Goal: Use online tool/utility: Utilize a website feature to perform a specific function

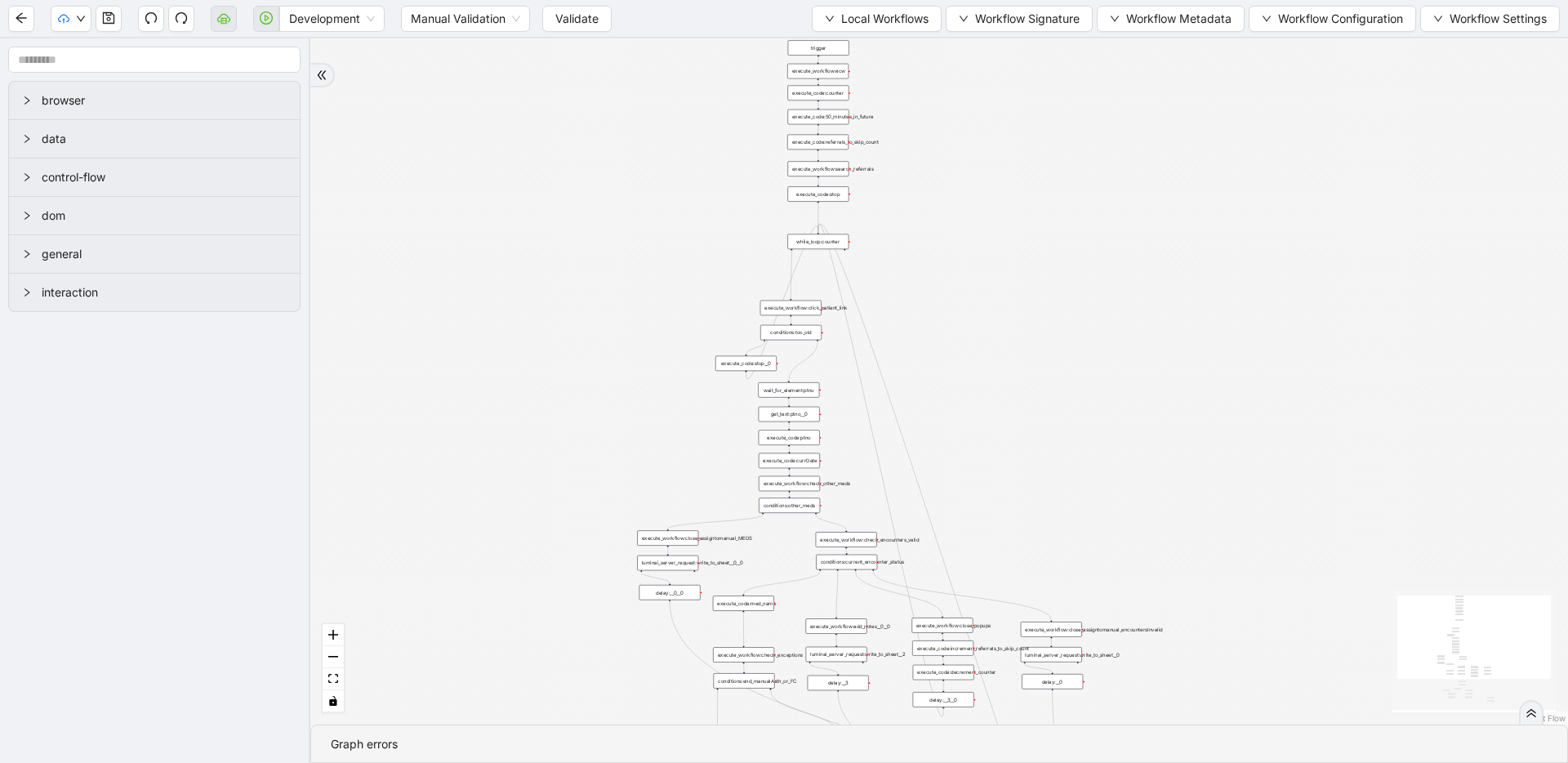
drag, startPoint x: 794, startPoint y: 170, endPoint x: 589, endPoint y: 412, distance: 317.2
click at [589, 412] on div "trigger execute_workflow:check_exceptions execute_workflow:encounters execute_w…" at bounding box center [940, 382] width 1258 height 687
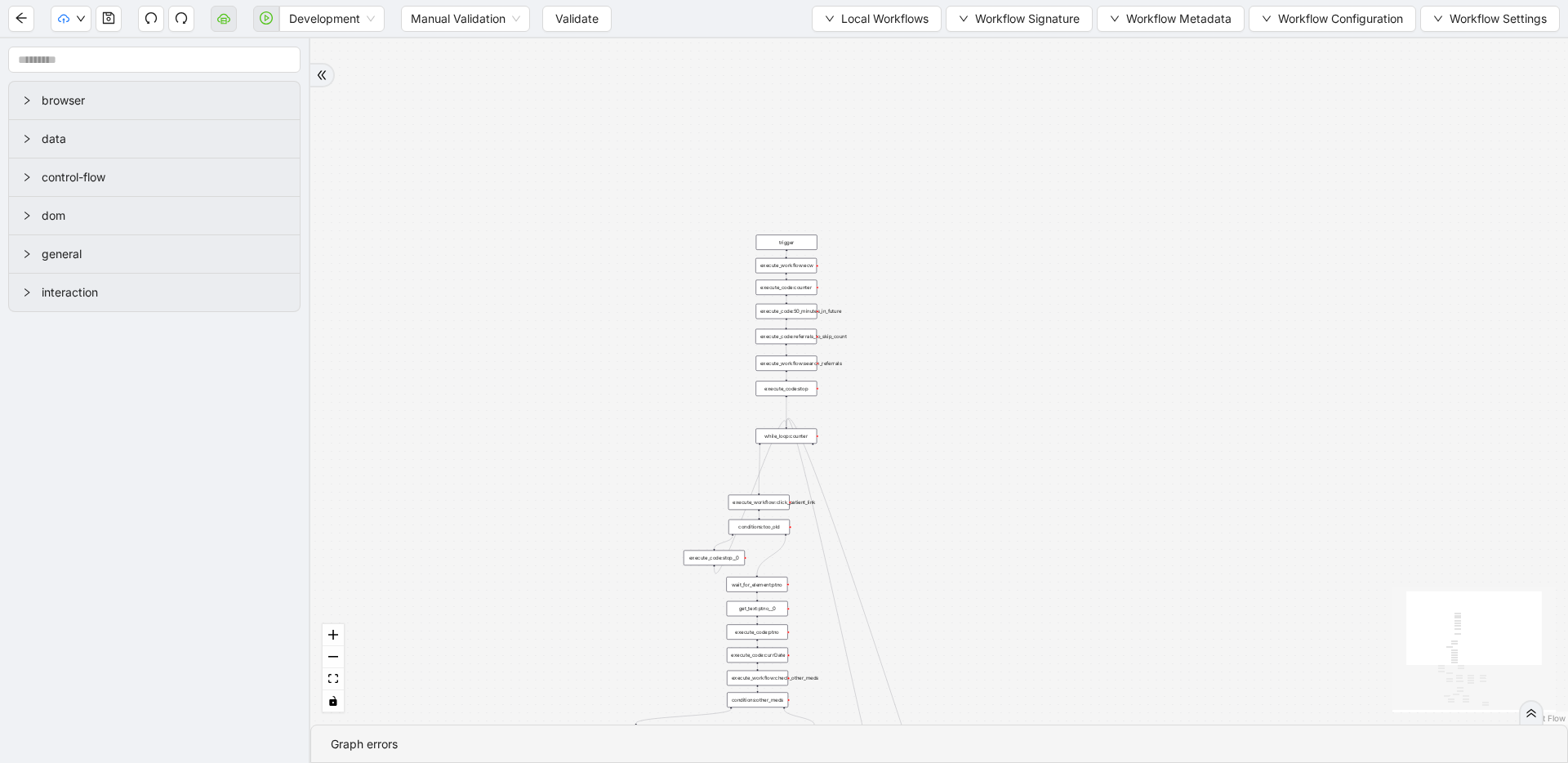
drag, startPoint x: 722, startPoint y: 366, endPoint x: 705, endPoint y: 464, distance: 99.5
click at [704, 470] on div "trigger execute_workflow:check_exceptions execute_workflow:encounters execute_w…" at bounding box center [940, 382] width 1258 height 687
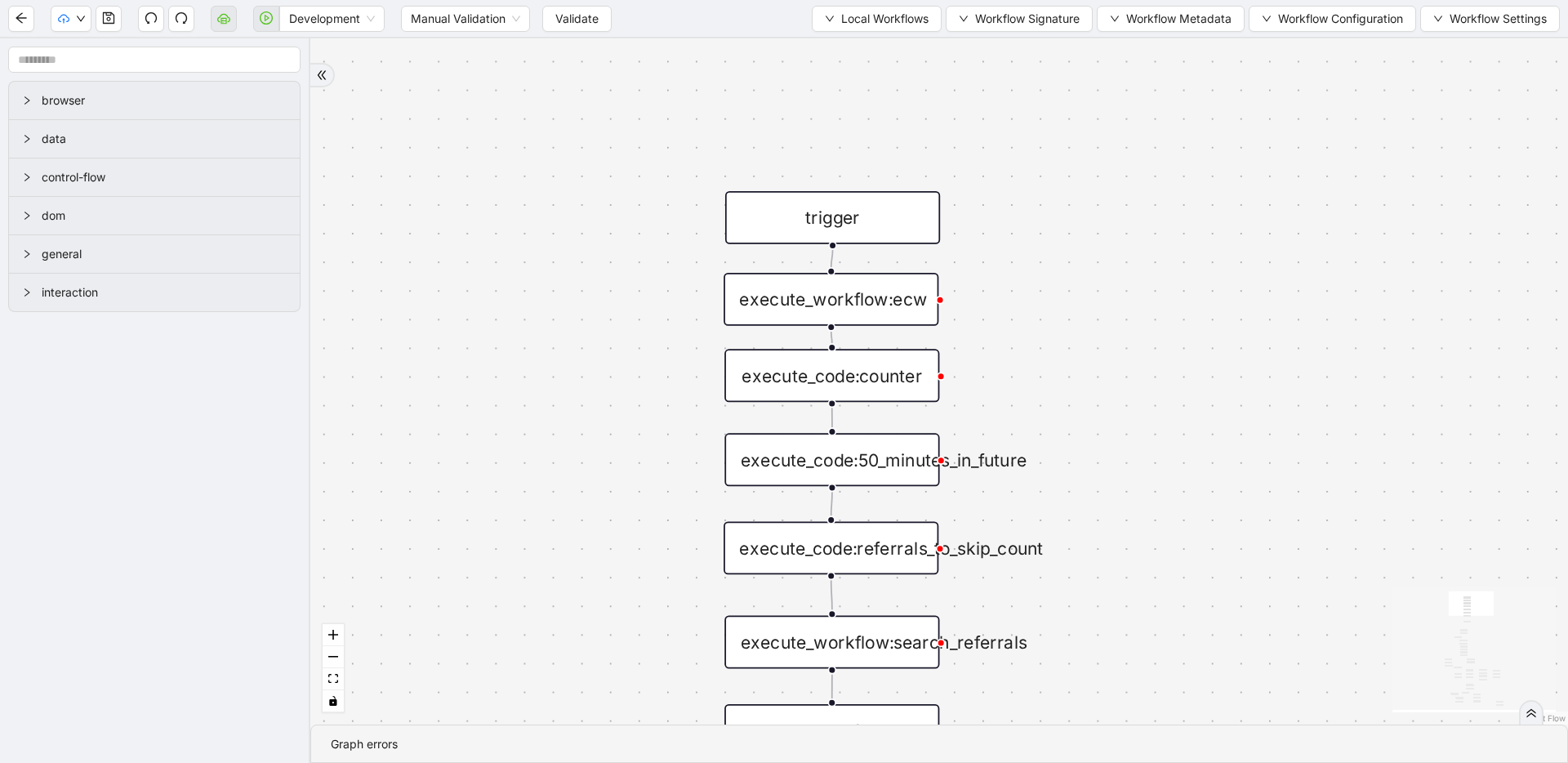
drag, startPoint x: 656, startPoint y: 460, endPoint x: 598, endPoint y: 509, distance: 75.9
click at [859, 26] on span "Local Workflows" at bounding box center [884, 19] width 87 height 18
click at [853, 42] on span "Select" at bounding box center [869, 51] width 106 height 18
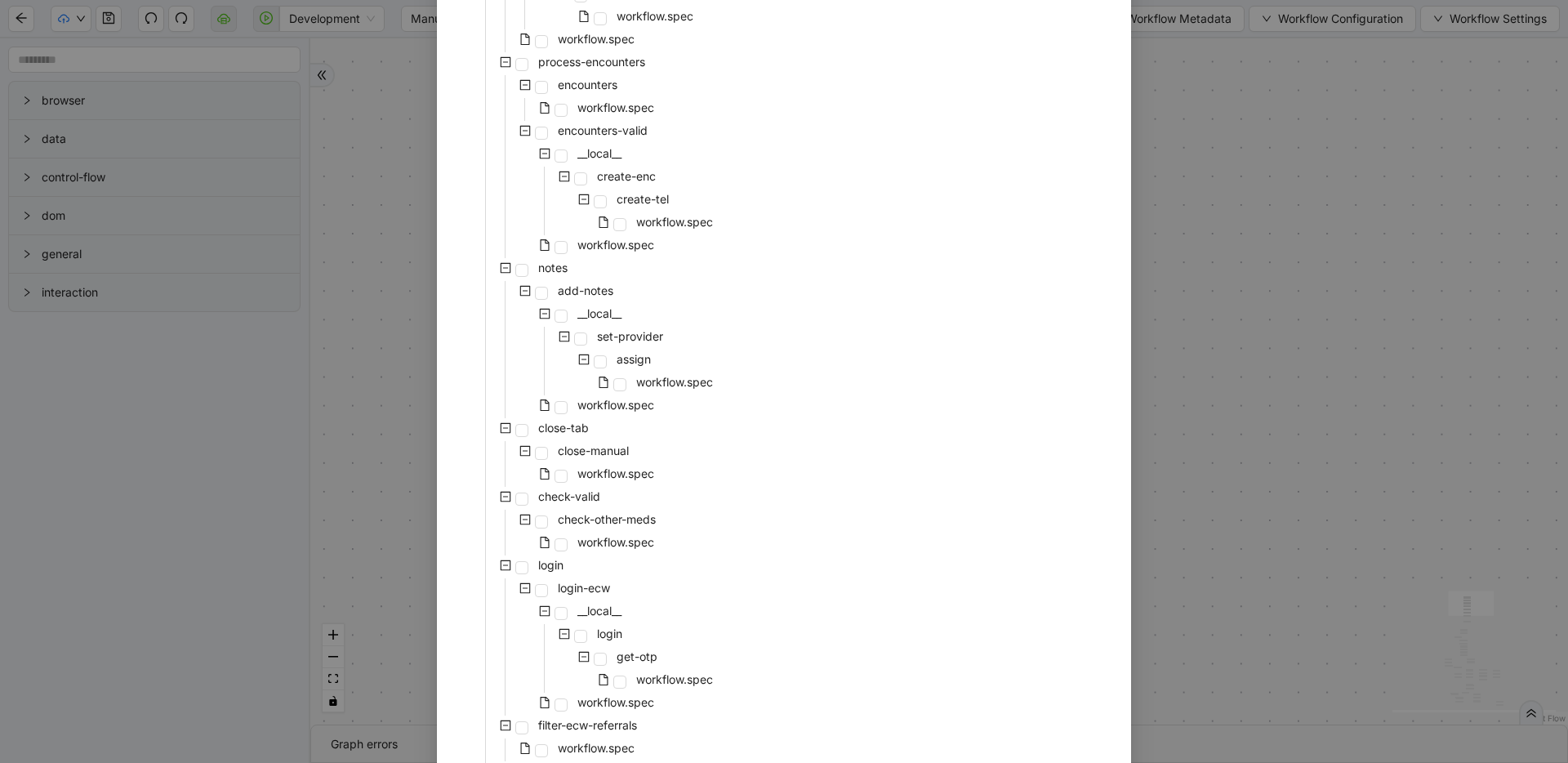
scroll to position [668, 0]
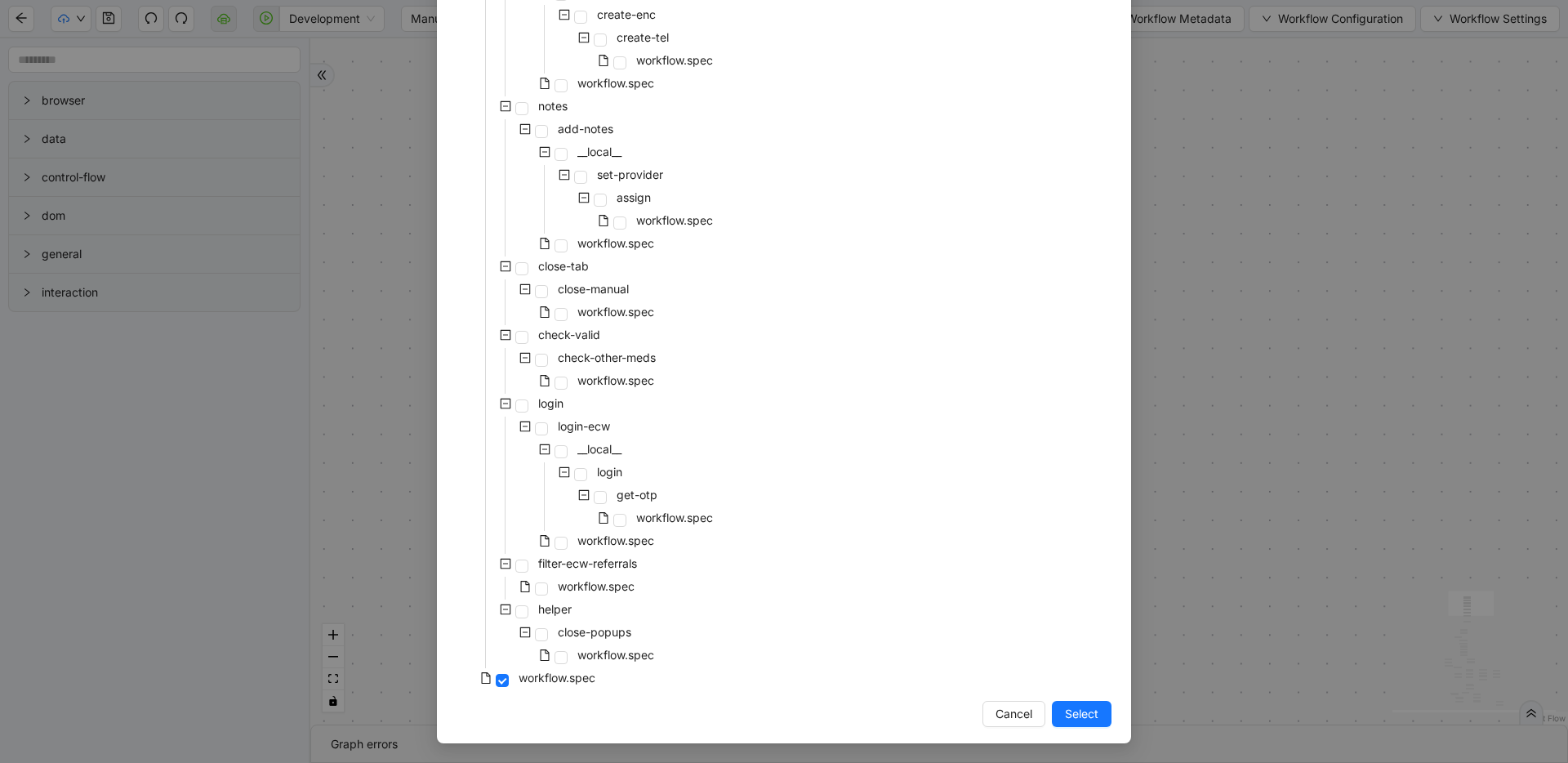
click at [742, 307] on div "pre-cert-medicare __local__ get-portal-data data workflow.spec get-exceptions _…" at bounding box center [784, 73] width 655 height 1235
click at [538, 429] on span at bounding box center [542, 429] width 13 height 13
click at [555, 544] on span at bounding box center [561, 544] width 13 height 13
click at [1052, 717] on button "Select" at bounding box center [1082, 713] width 60 height 26
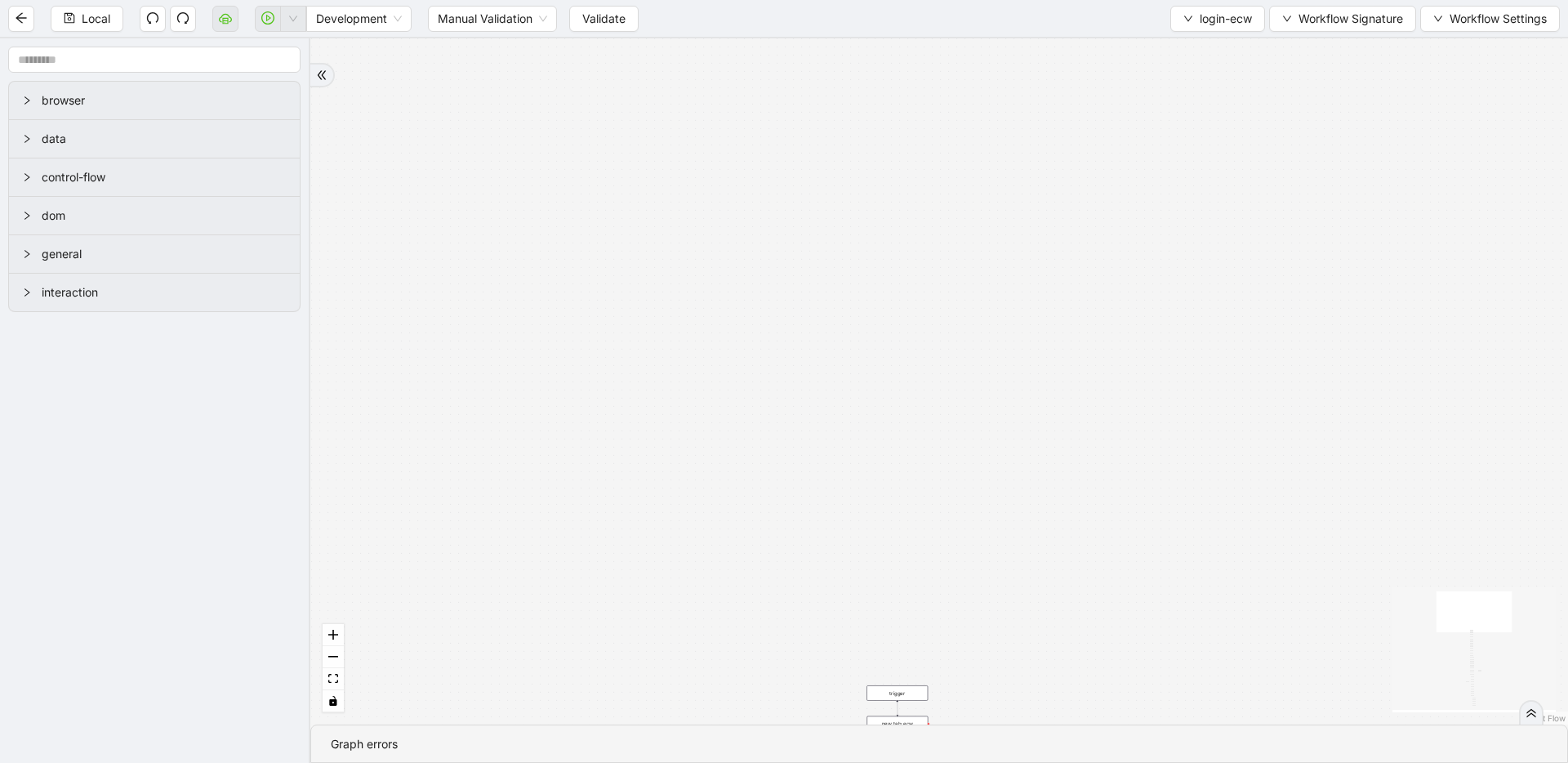
drag, startPoint x: 937, startPoint y: 454, endPoint x: 935, endPoint y: 204, distance: 250.0
drag, startPoint x: 941, startPoint y: 458, endPoint x: 919, endPoint y: 180, distance: 278.9
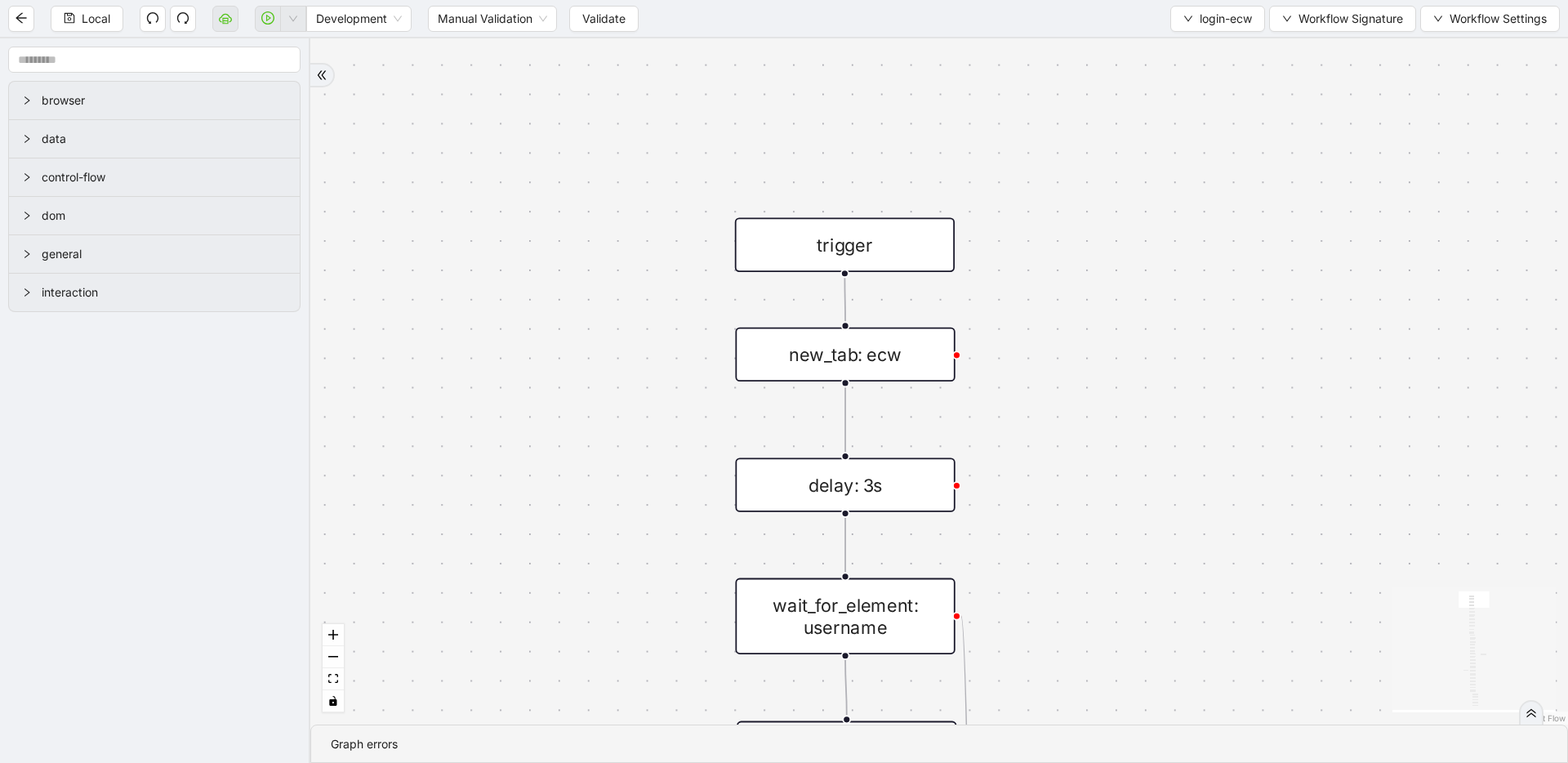
drag, startPoint x: 1016, startPoint y: 500, endPoint x: 1003, endPoint y: 300, distance: 200.4
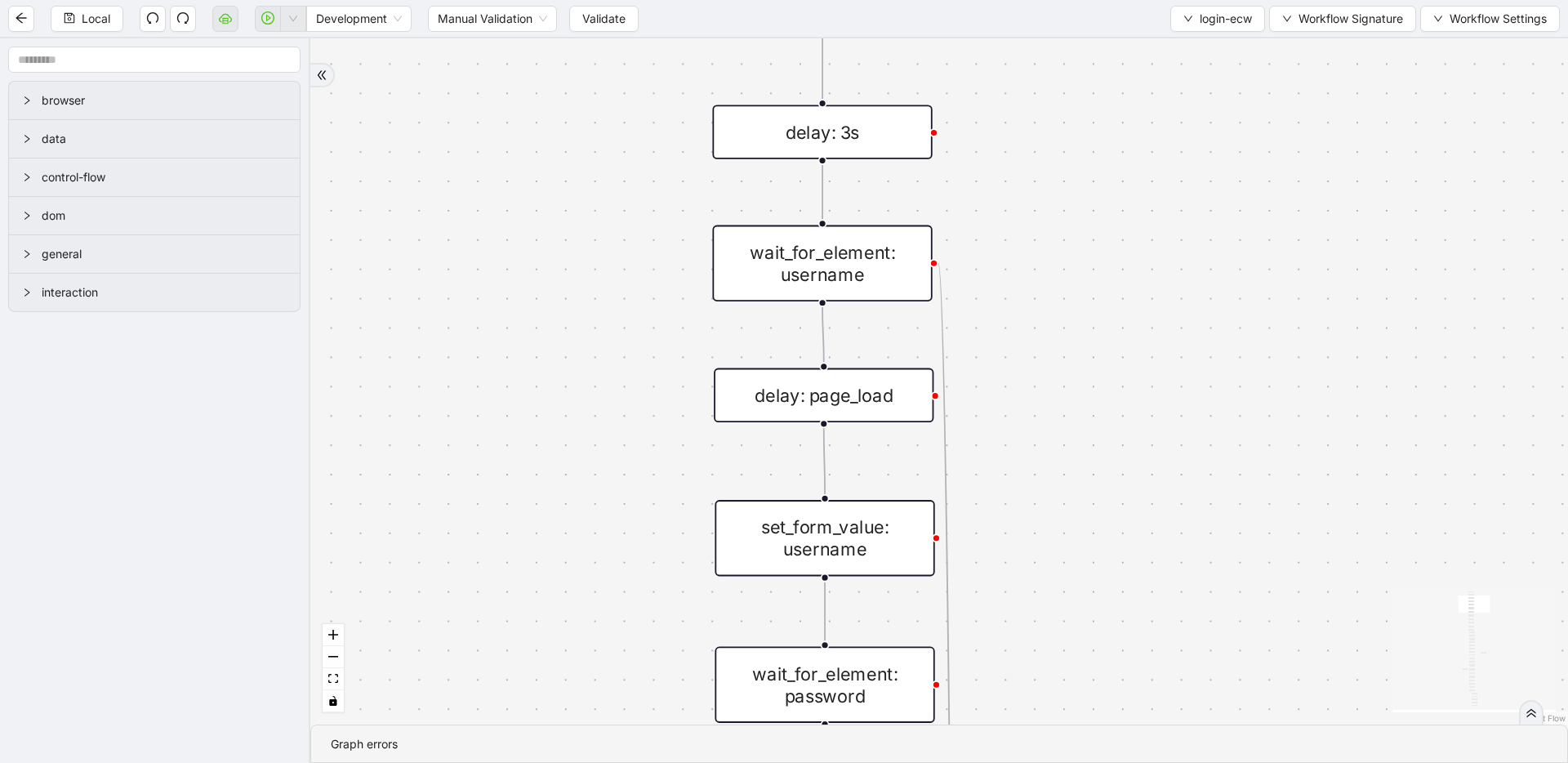
drag, startPoint x: 1084, startPoint y: 444, endPoint x: 1059, endPoint y: 476, distance: 40.6
click at [1081, 415] on div "fallback success onError onError trigger wait_for_element: username delay: 3s s…" at bounding box center [940, 382] width 1258 height 687
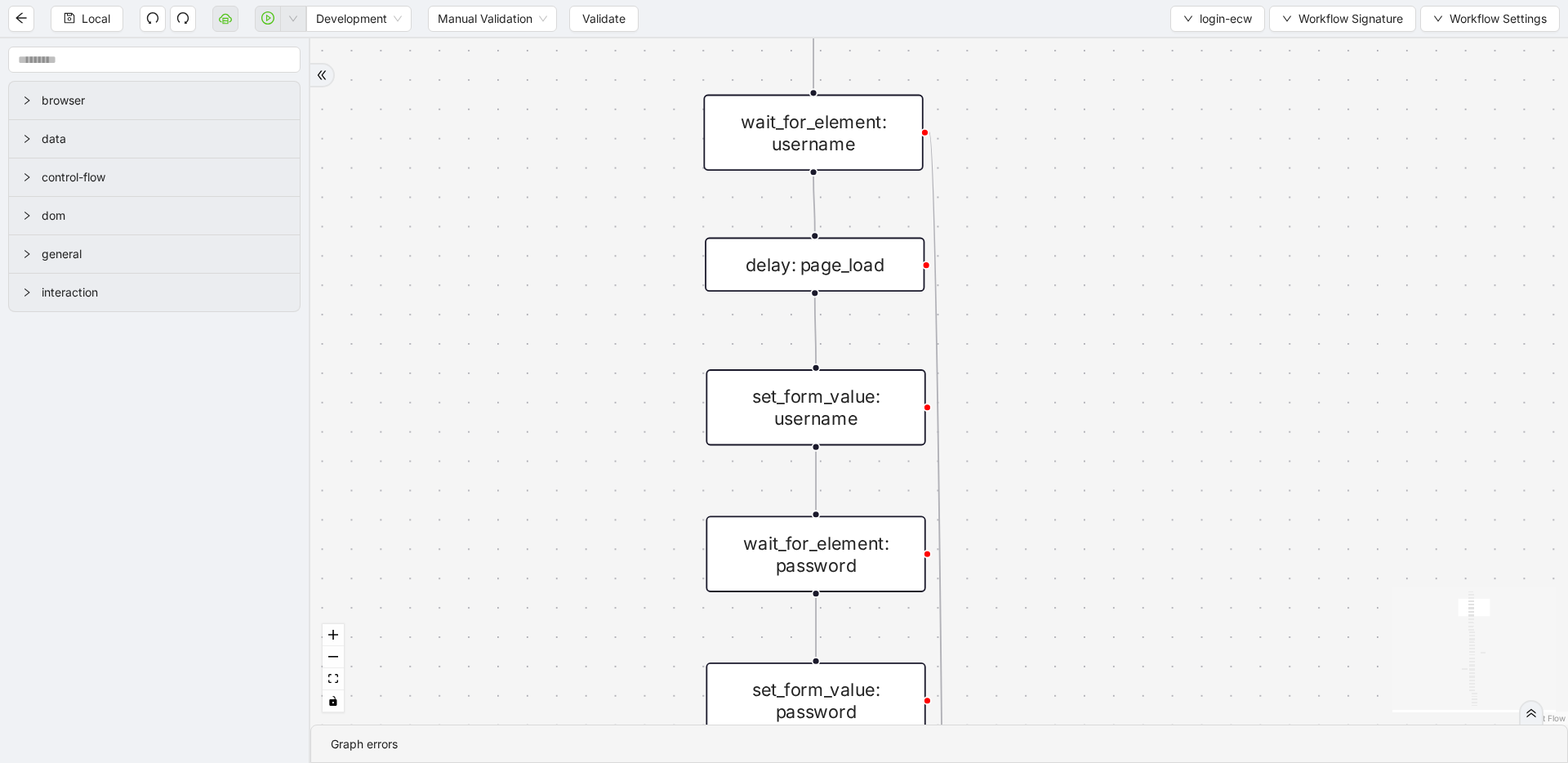
drag, startPoint x: 1038, startPoint y: 445, endPoint x: 1022, endPoint y: 302, distance: 143.9
click at [1022, 301] on div "fallback success onError onError trigger wait_for_element: username delay: 3s s…" at bounding box center [940, 382] width 1258 height 687
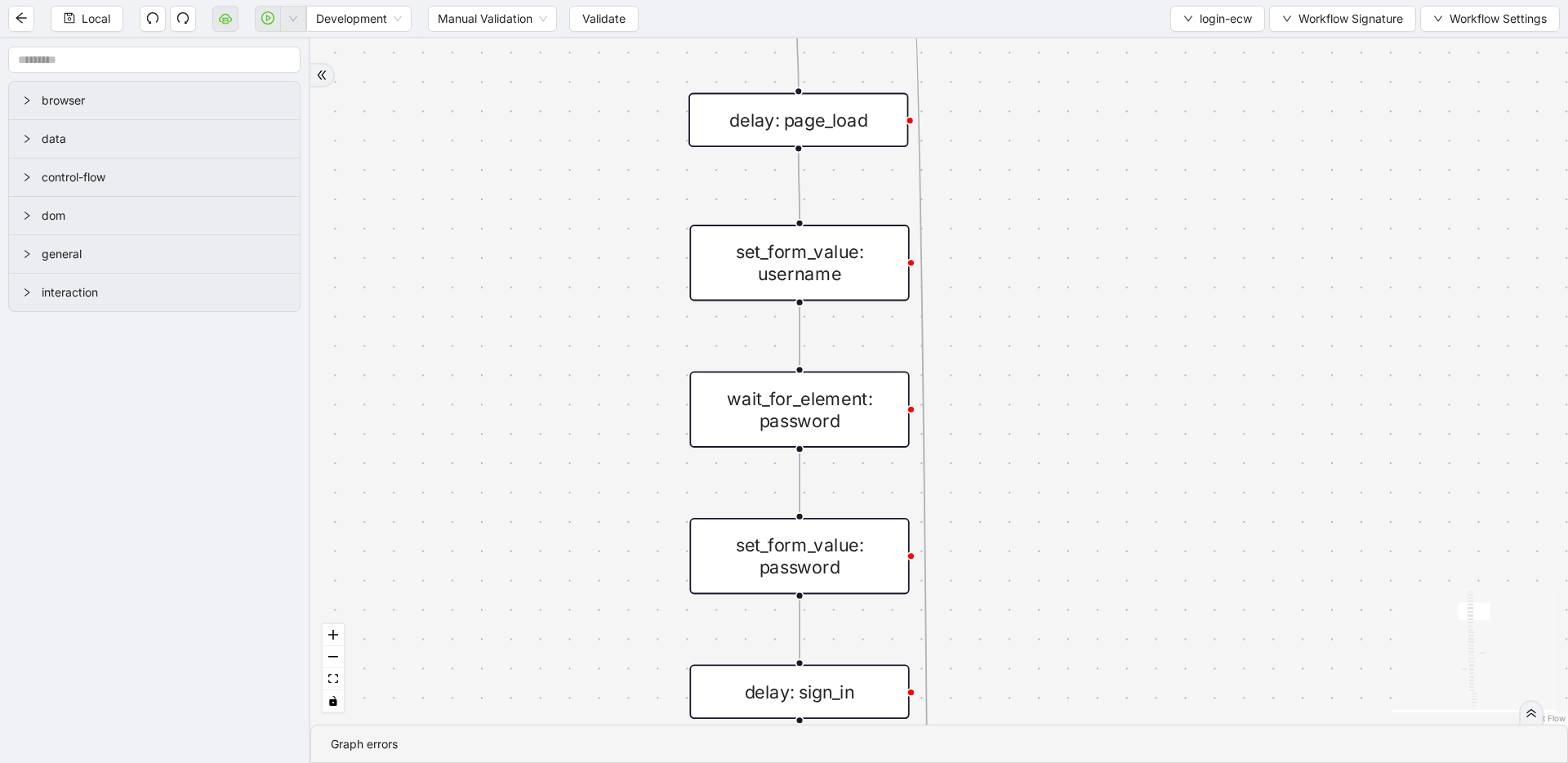
click at [797, 424] on div "wait_for_element: password" at bounding box center [799, 409] width 219 height 76
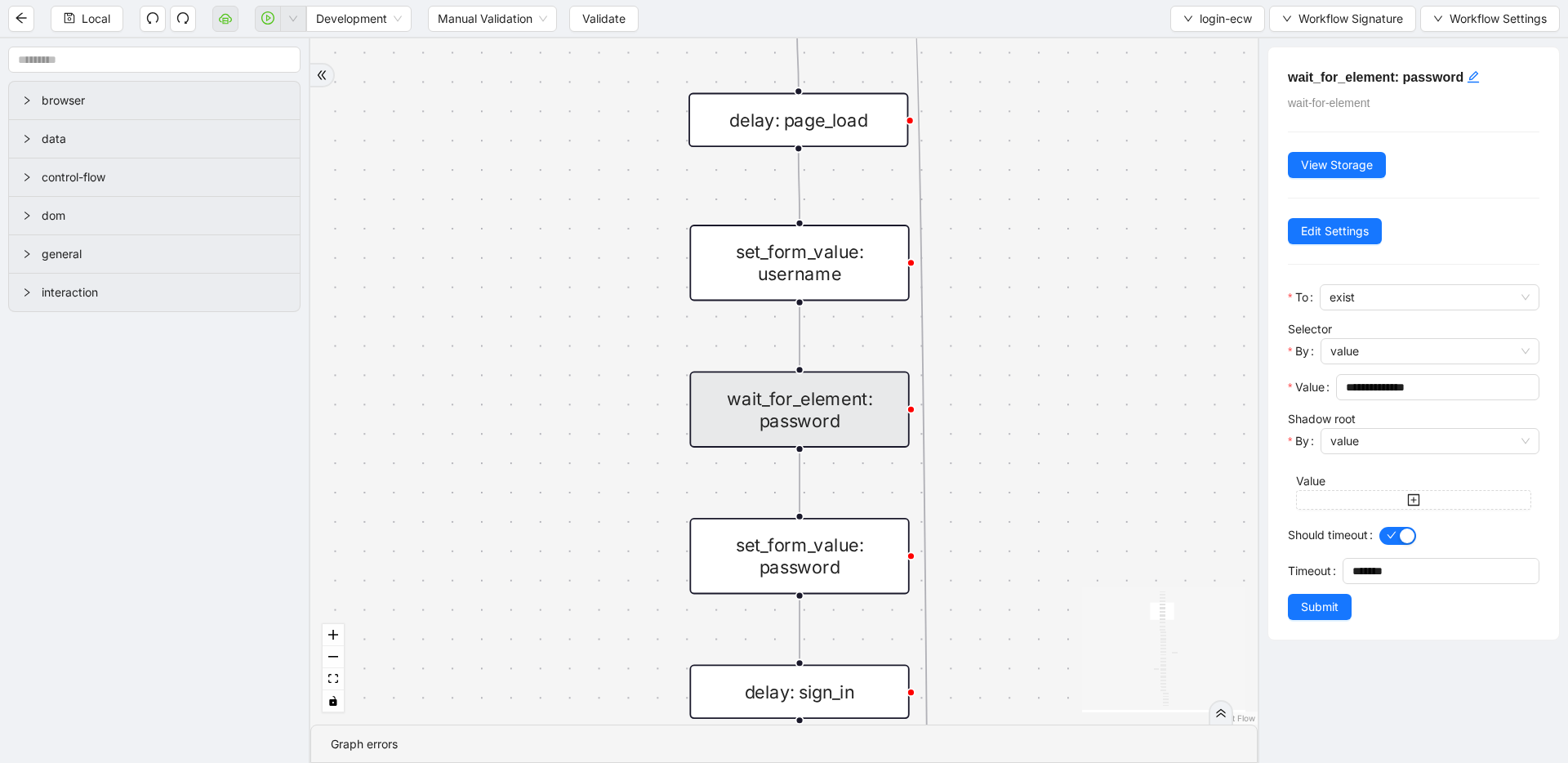
click at [790, 559] on div "set_form_value: password" at bounding box center [799, 555] width 219 height 76
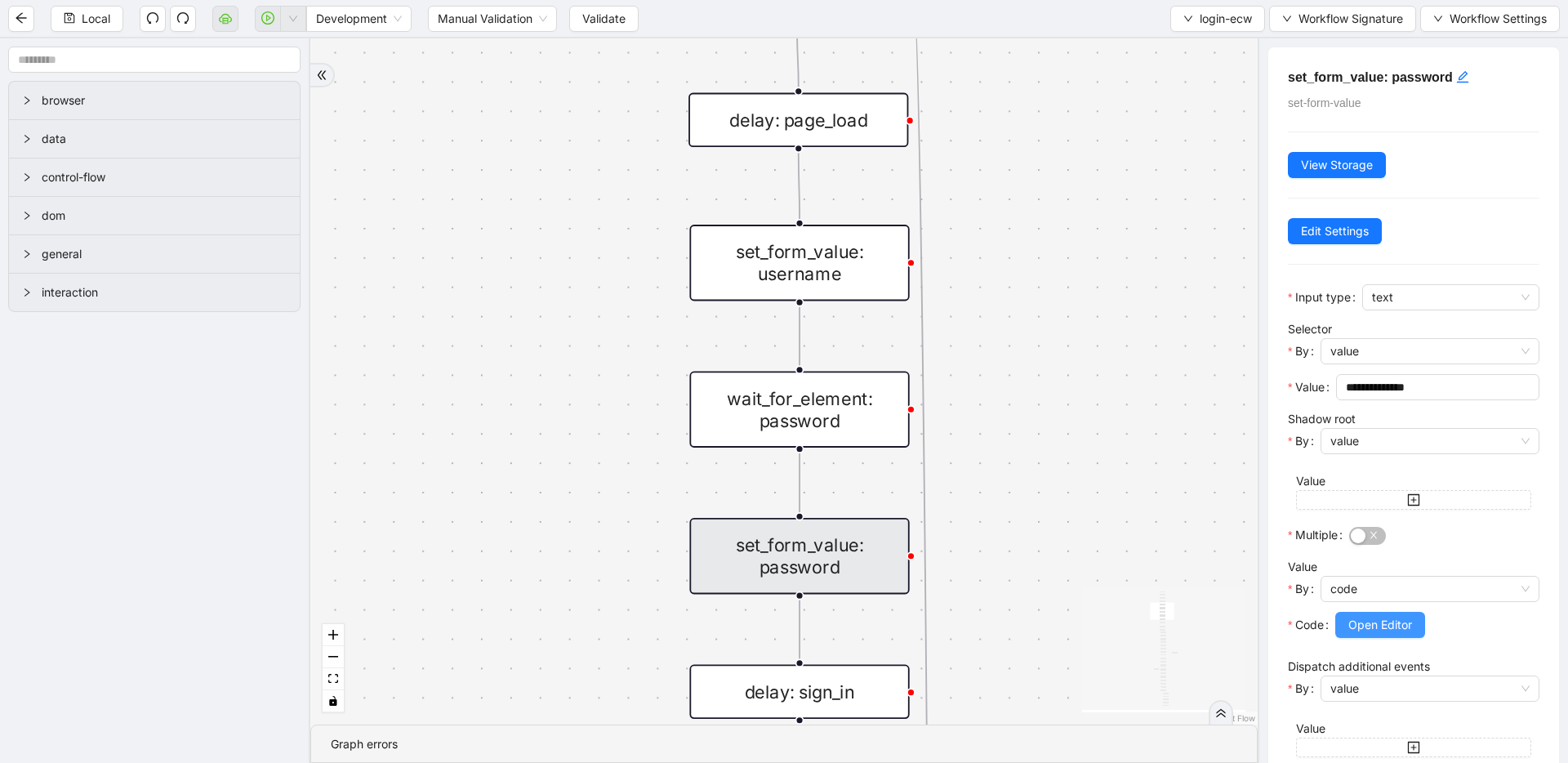
click at [1384, 626] on span "Open Editor" at bounding box center [1380, 625] width 64 height 18
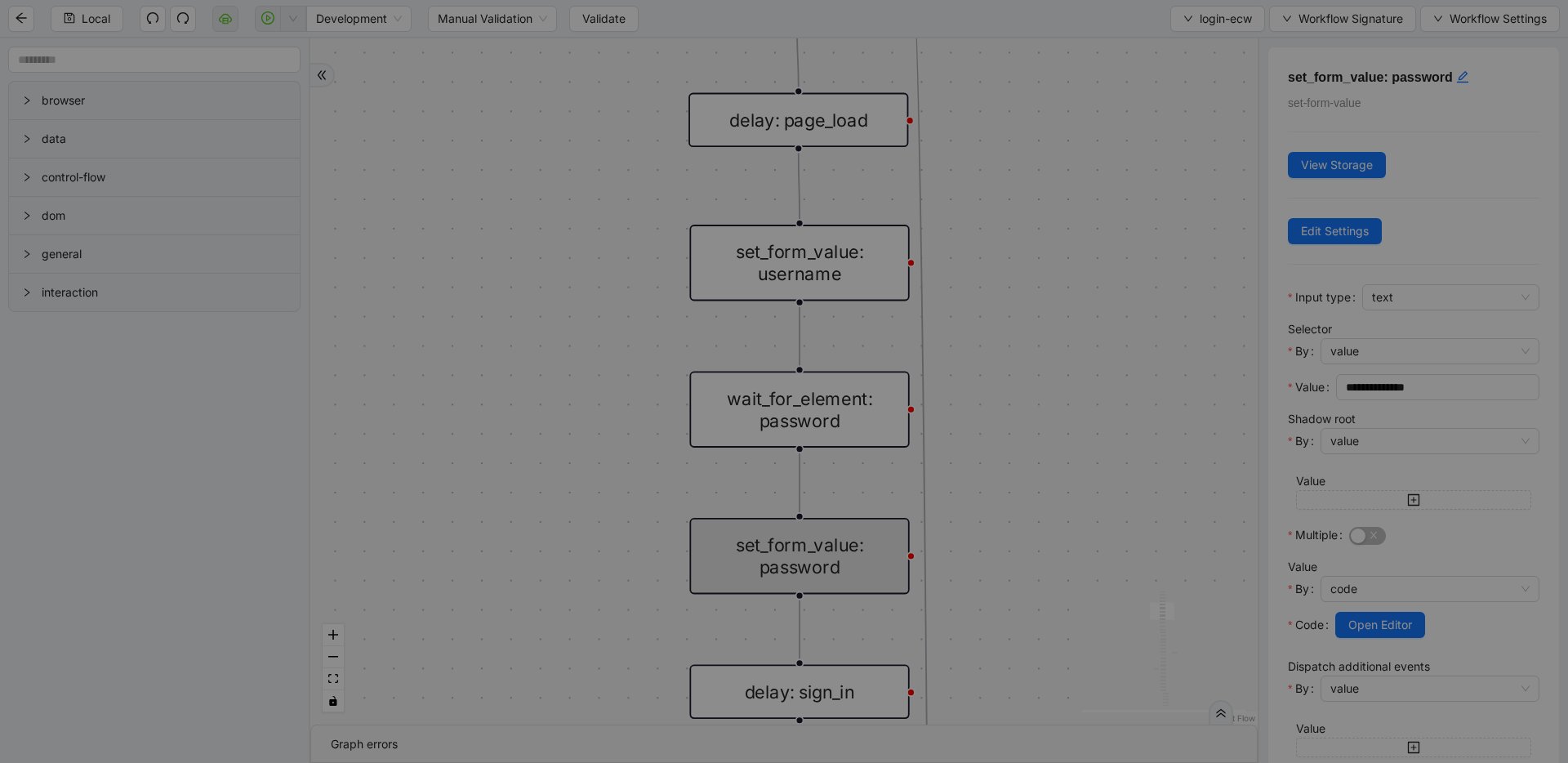
scroll to position [147, 0]
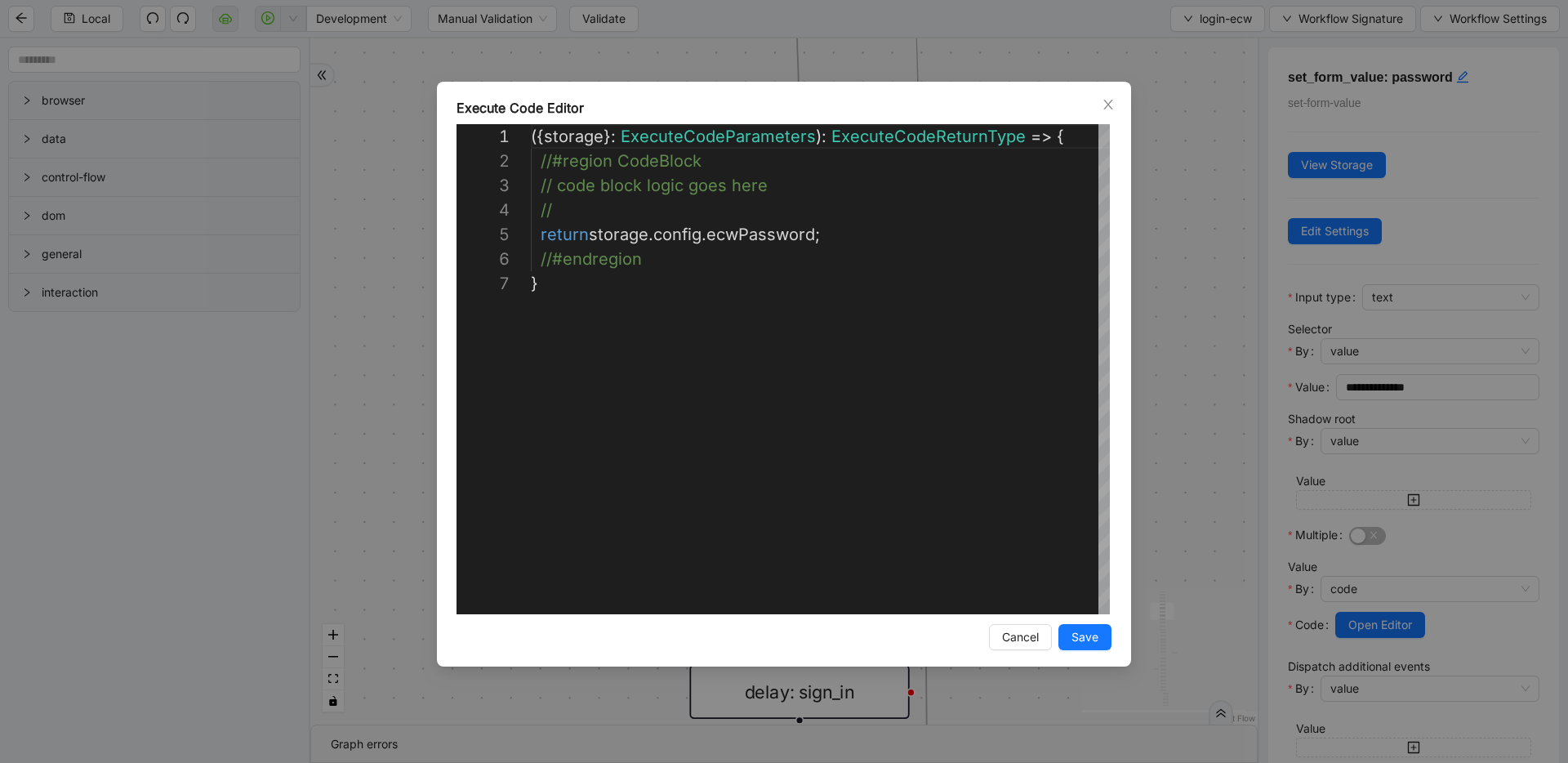
click at [1212, 245] on div "**********" at bounding box center [784, 382] width 1568 height 763
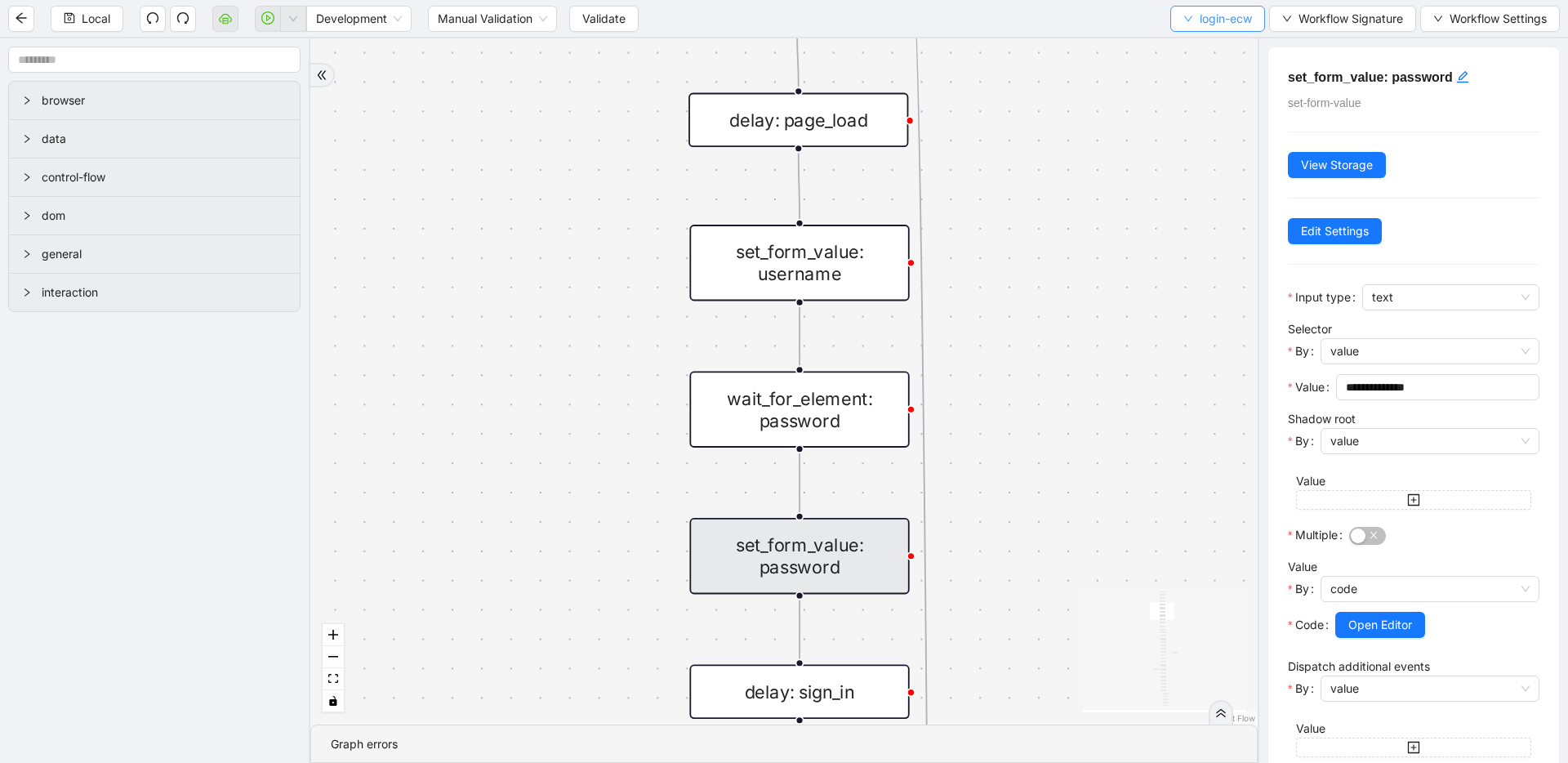
click at [1207, 20] on span "login-ecw" at bounding box center [1226, 19] width 52 height 18
click at [1200, 40] on li "Select" at bounding box center [1214, 50] width 90 height 26
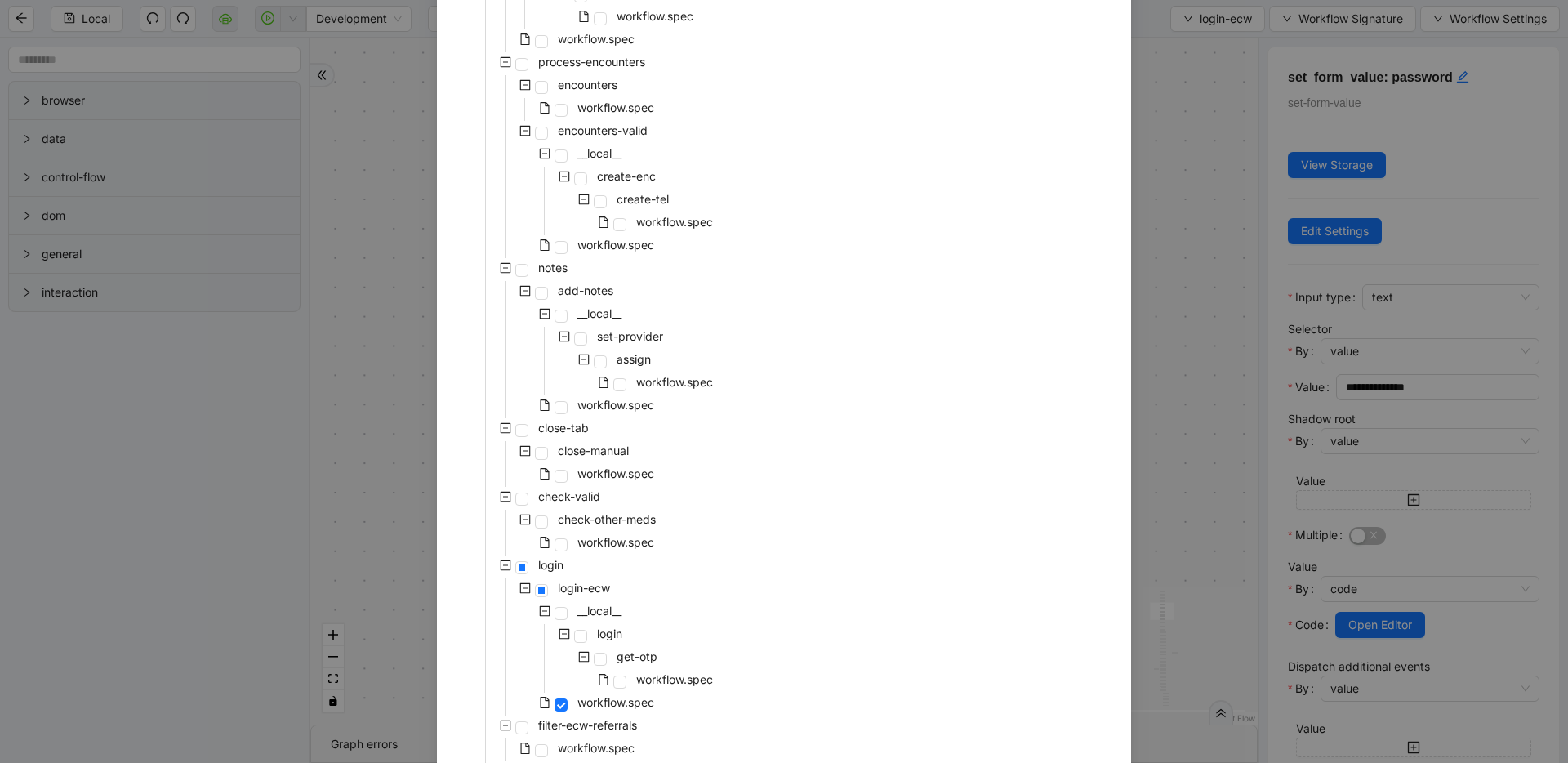
scroll to position [668, 0]
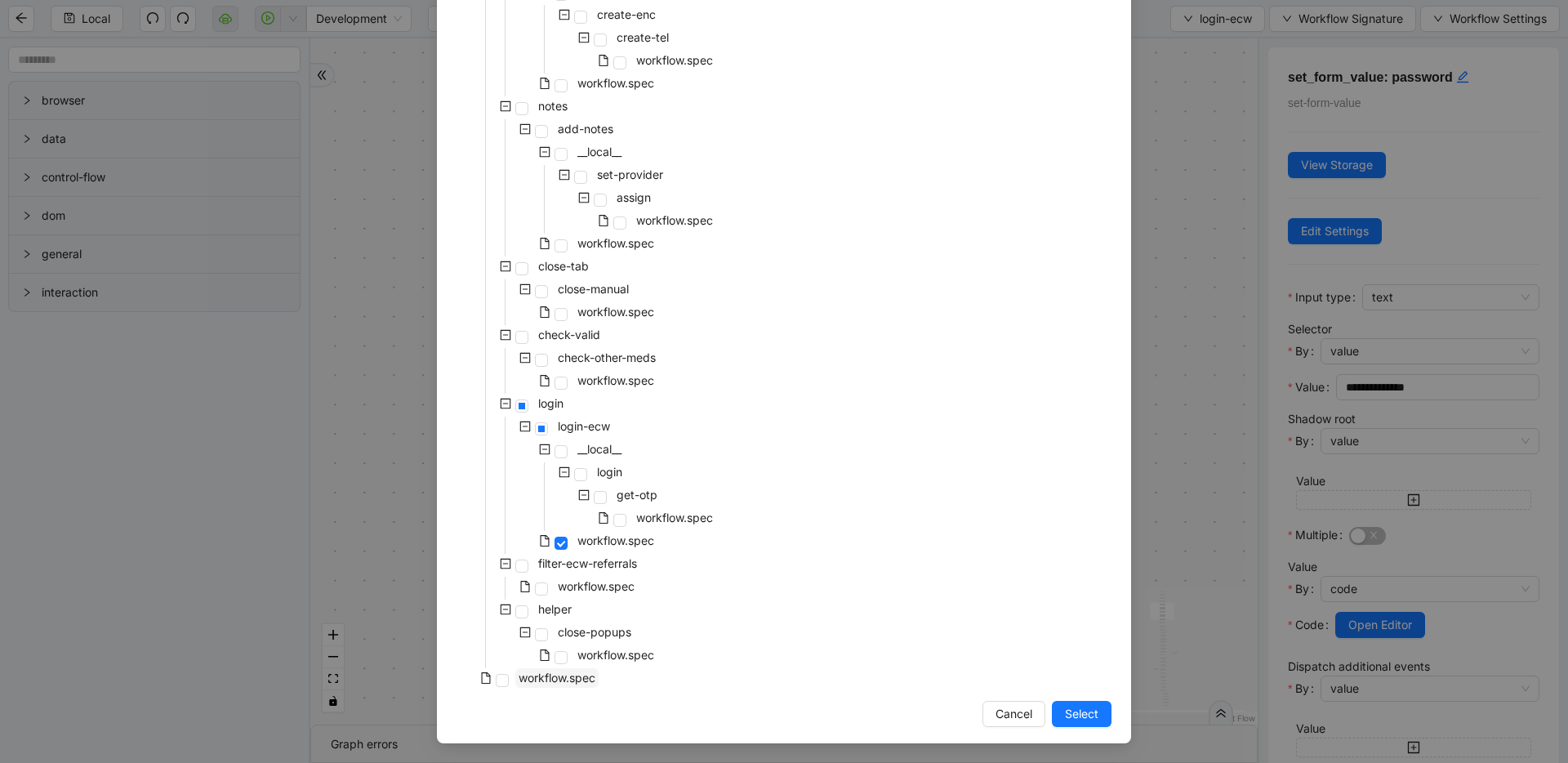
click at [554, 672] on span "workflow.spec" at bounding box center [557, 677] width 76 height 14
click at [1076, 711] on span "Select" at bounding box center [1082, 714] width 33 height 18
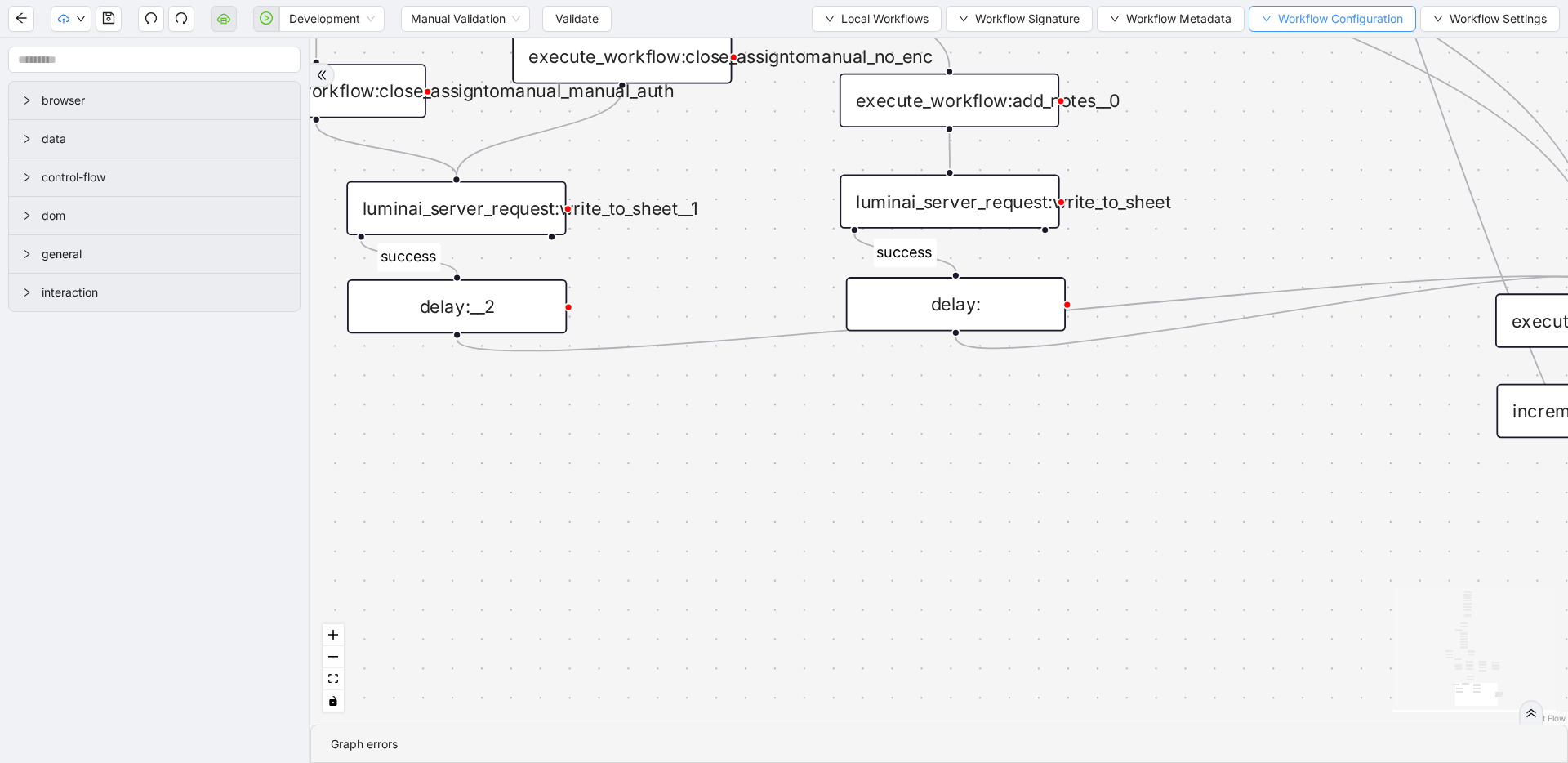
click at [1305, 18] on span "Workflow Configuration" at bounding box center [1340, 19] width 125 height 18
click at [1295, 78] on span "Value" at bounding box center [1330, 77] width 145 height 18
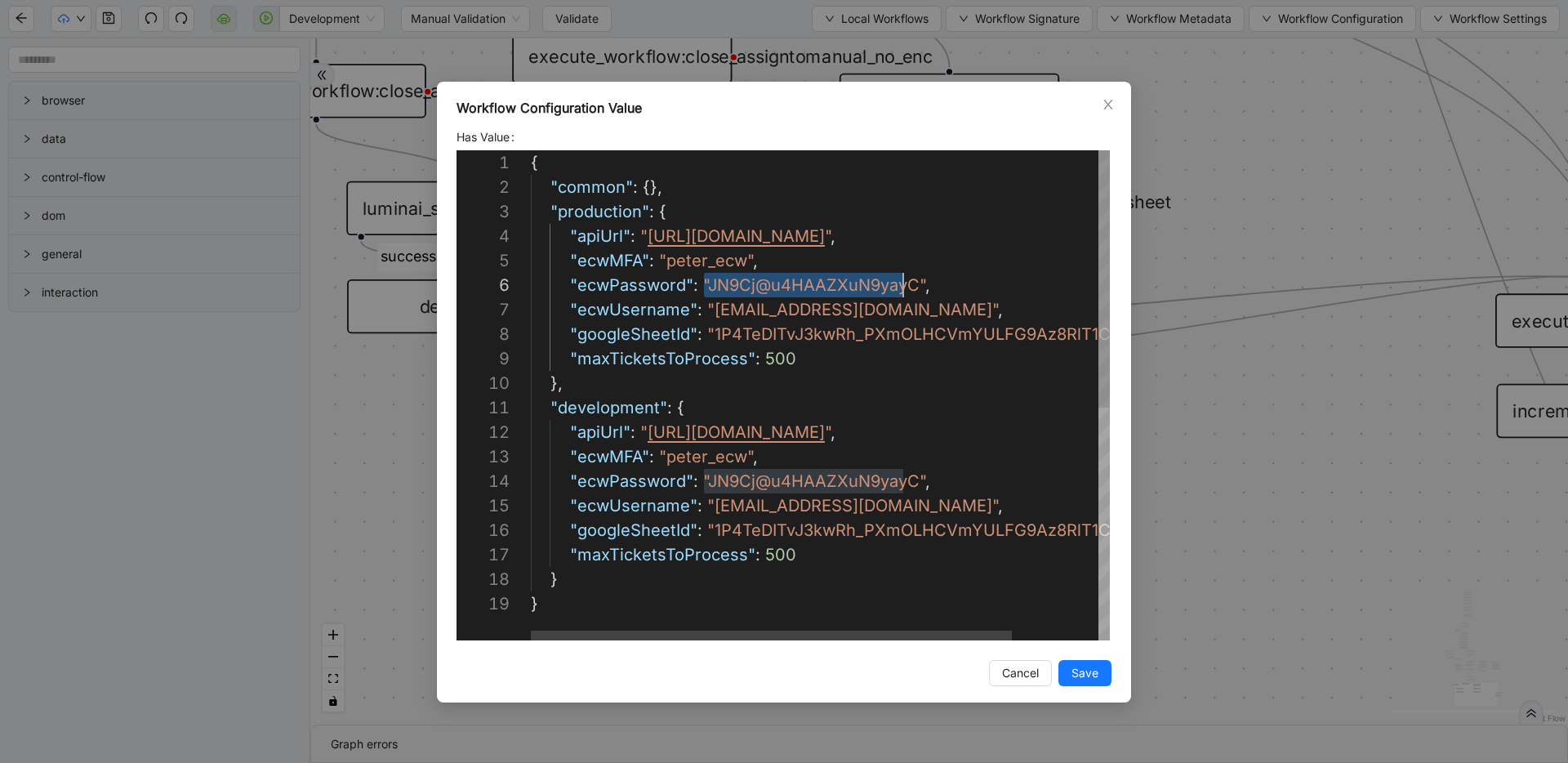
scroll to position [122, 385]
drag, startPoint x: 702, startPoint y: 285, endPoint x: 913, endPoint y: 287, distance: 211.0
